Goal: Go to known website: Access a specific website the user already knows

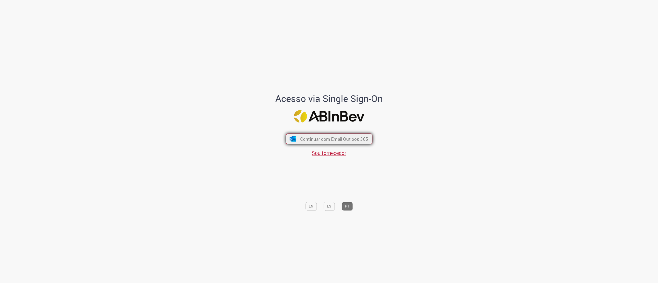
click at [337, 139] on span "Continuar com Email Outlook 365" at bounding box center [334, 139] width 68 height 6
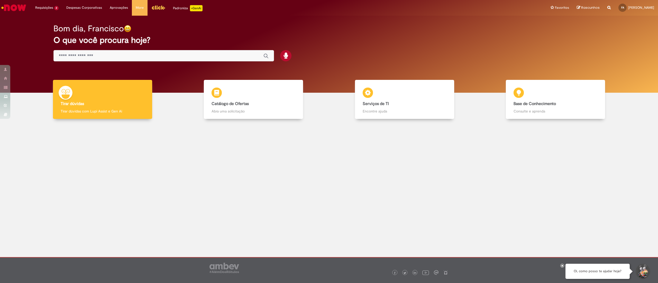
click at [156, 4] on img "Menu Cabeçalho" at bounding box center [158, 8] width 14 height 8
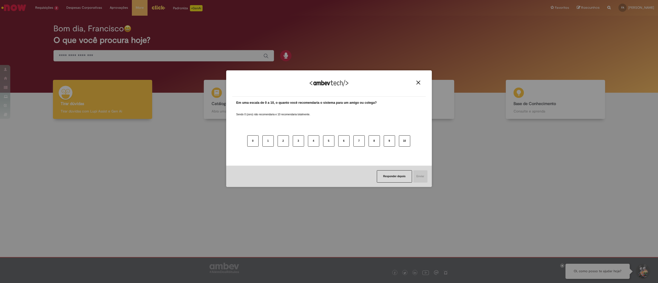
click at [415, 83] on button "Close" at bounding box center [418, 82] width 7 height 4
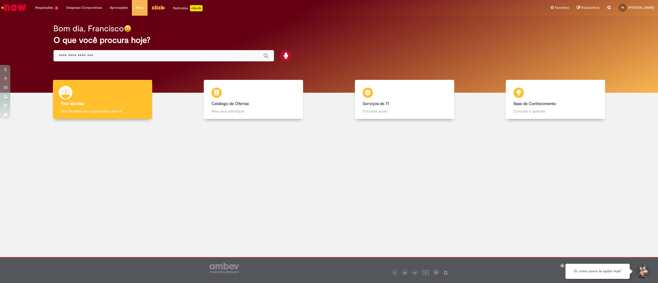
click at [159, 8] on img "Menu Cabeçalho" at bounding box center [158, 8] width 14 height 8
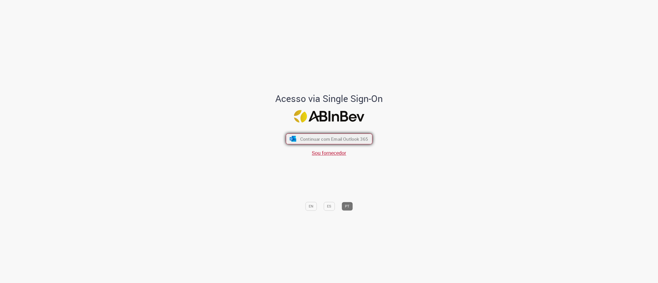
click at [359, 136] on span "Continuar com Email Outlook 365" at bounding box center [334, 139] width 68 height 6
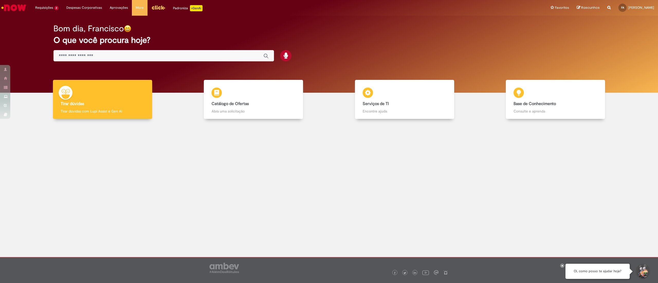
click at [159, 7] on img "Menu Cabeçalho" at bounding box center [158, 8] width 14 height 8
